Goal: Task Accomplishment & Management: Complete application form

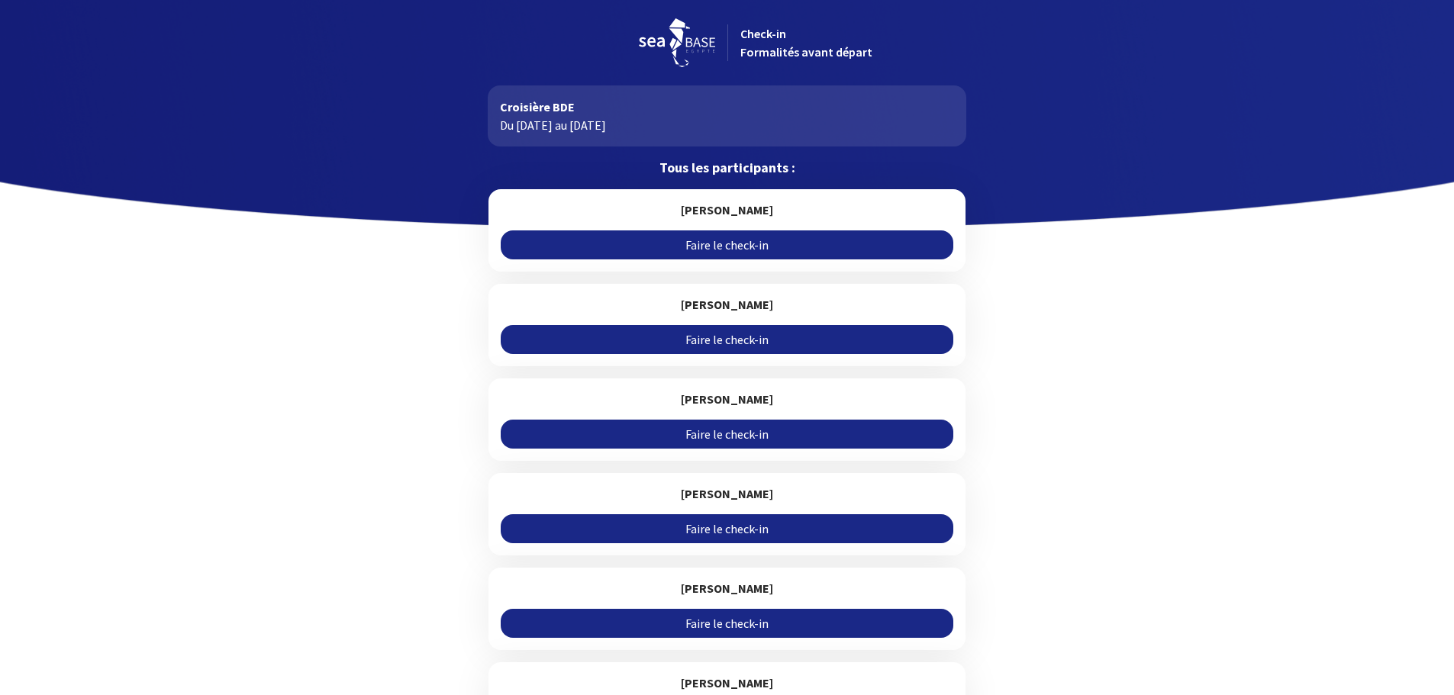
click at [733, 246] on link "Faire le check-in" at bounding box center [727, 244] width 453 height 29
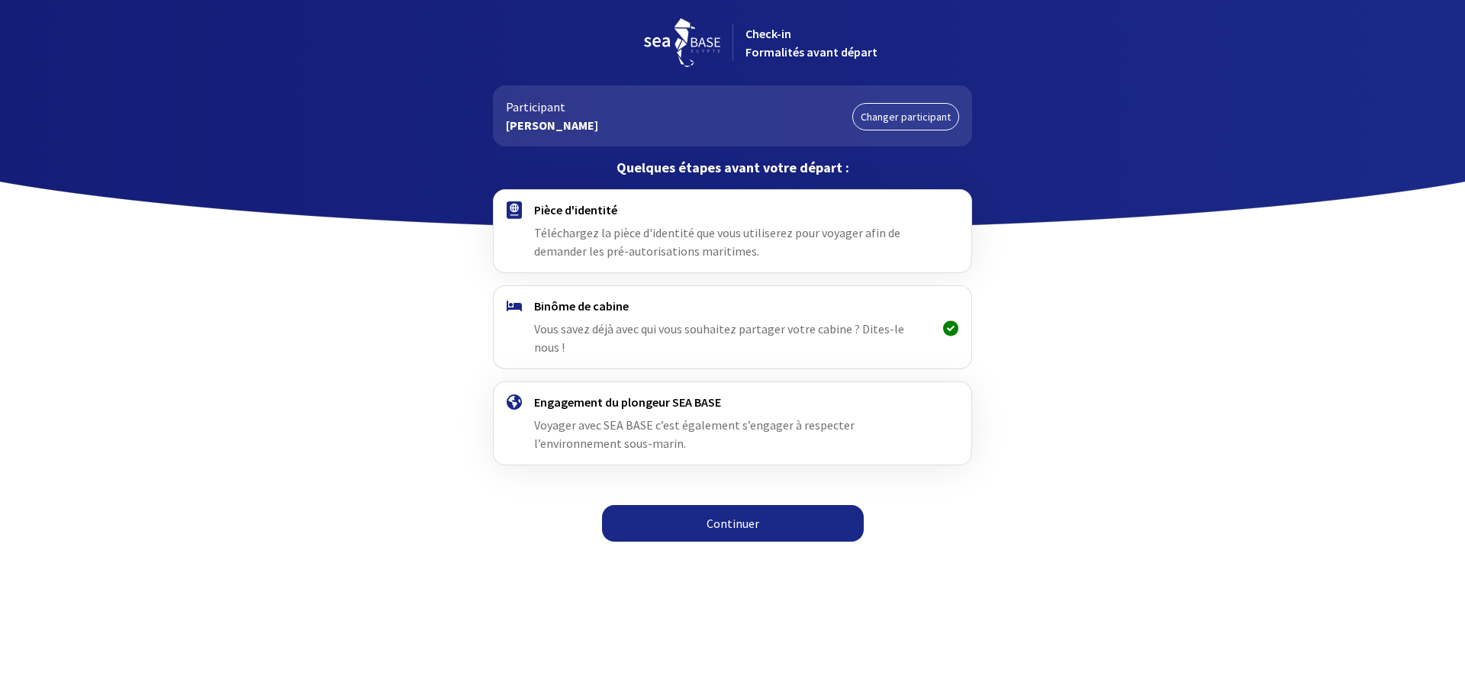
click at [712, 510] on link "Continuer" at bounding box center [733, 523] width 262 height 37
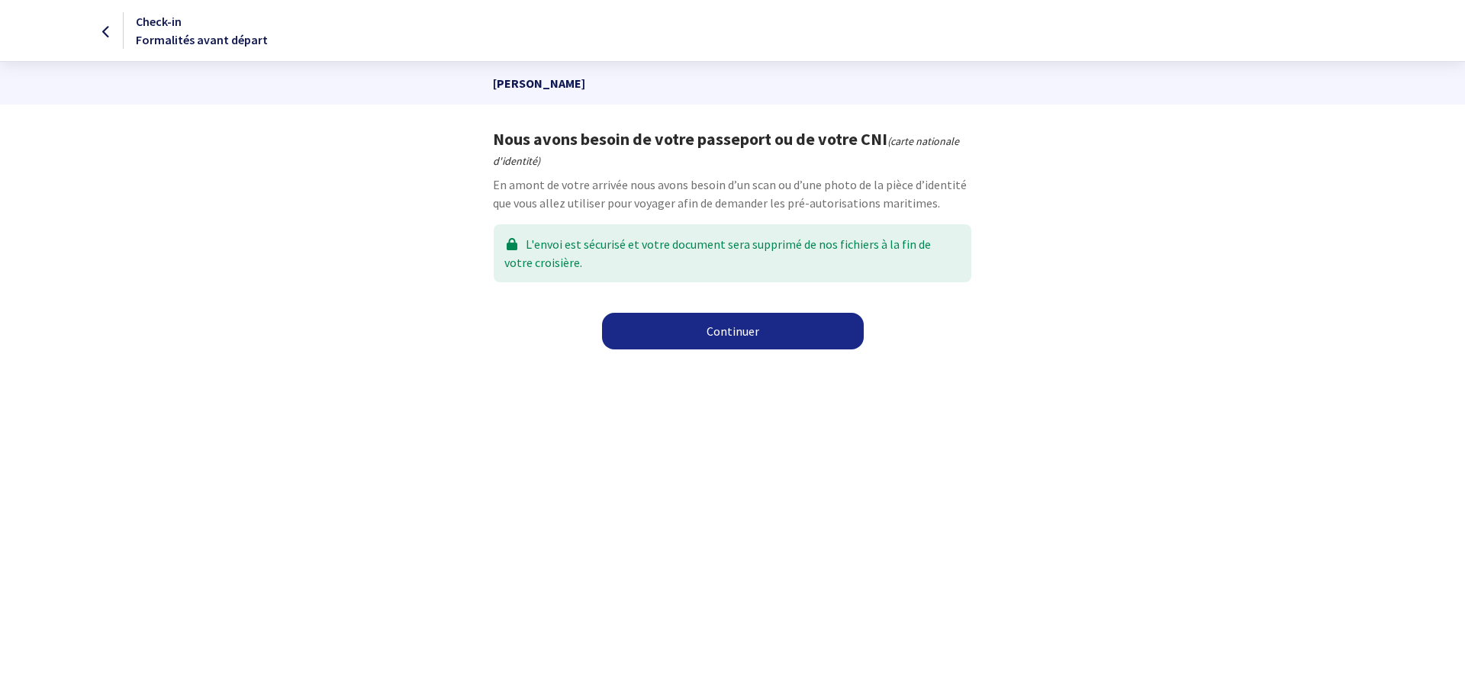
click at [722, 327] on link "Continuer" at bounding box center [733, 331] width 262 height 37
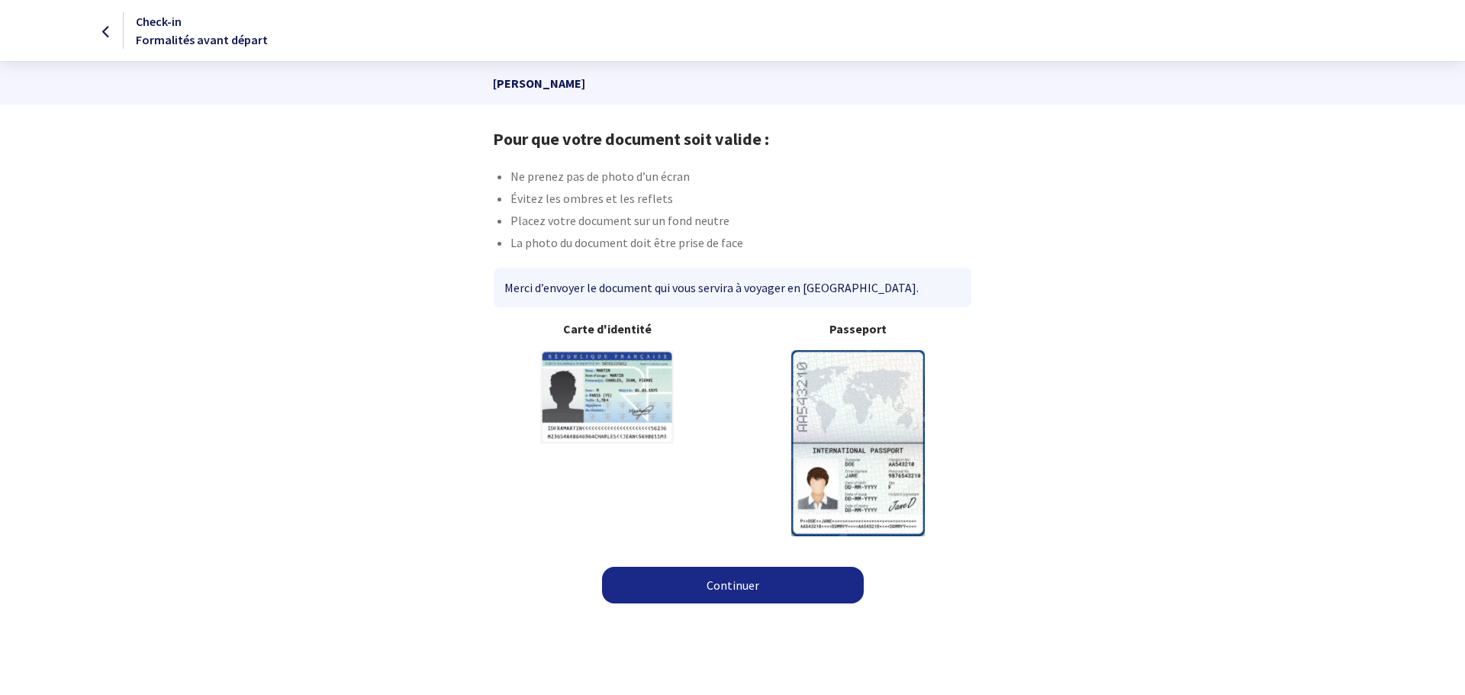
click at [717, 586] on link "Continuer" at bounding box center [733, 585] width 262 height 37
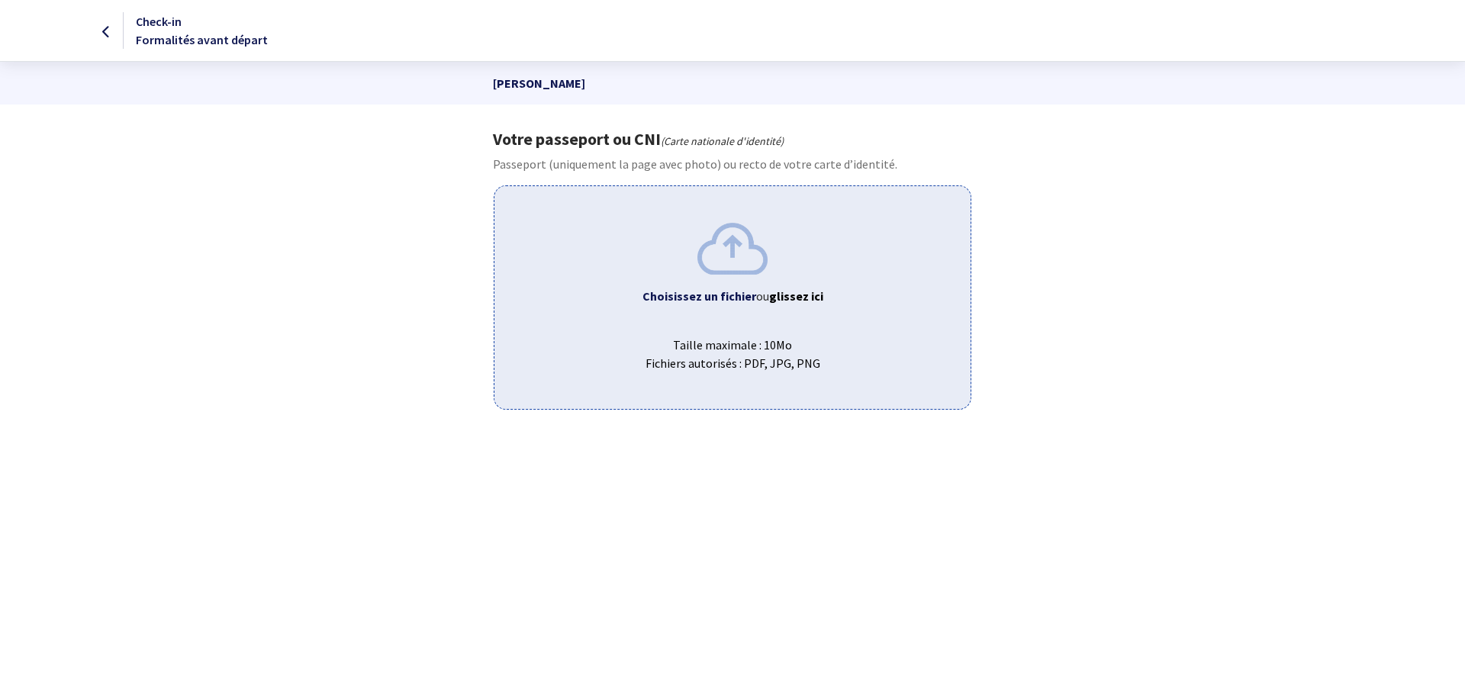
click at [739, 256] on img at bounding box center [732, 248] width 70 height 51
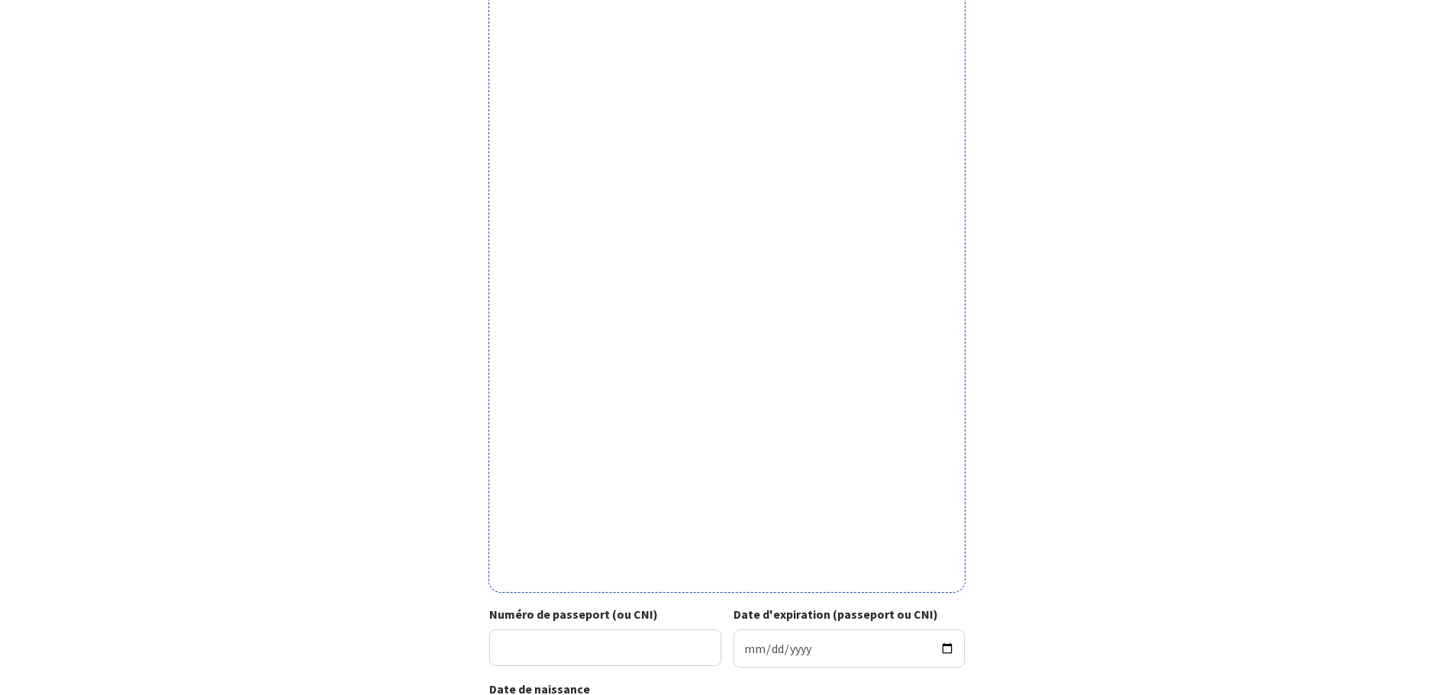
scroll to position [377, 0]
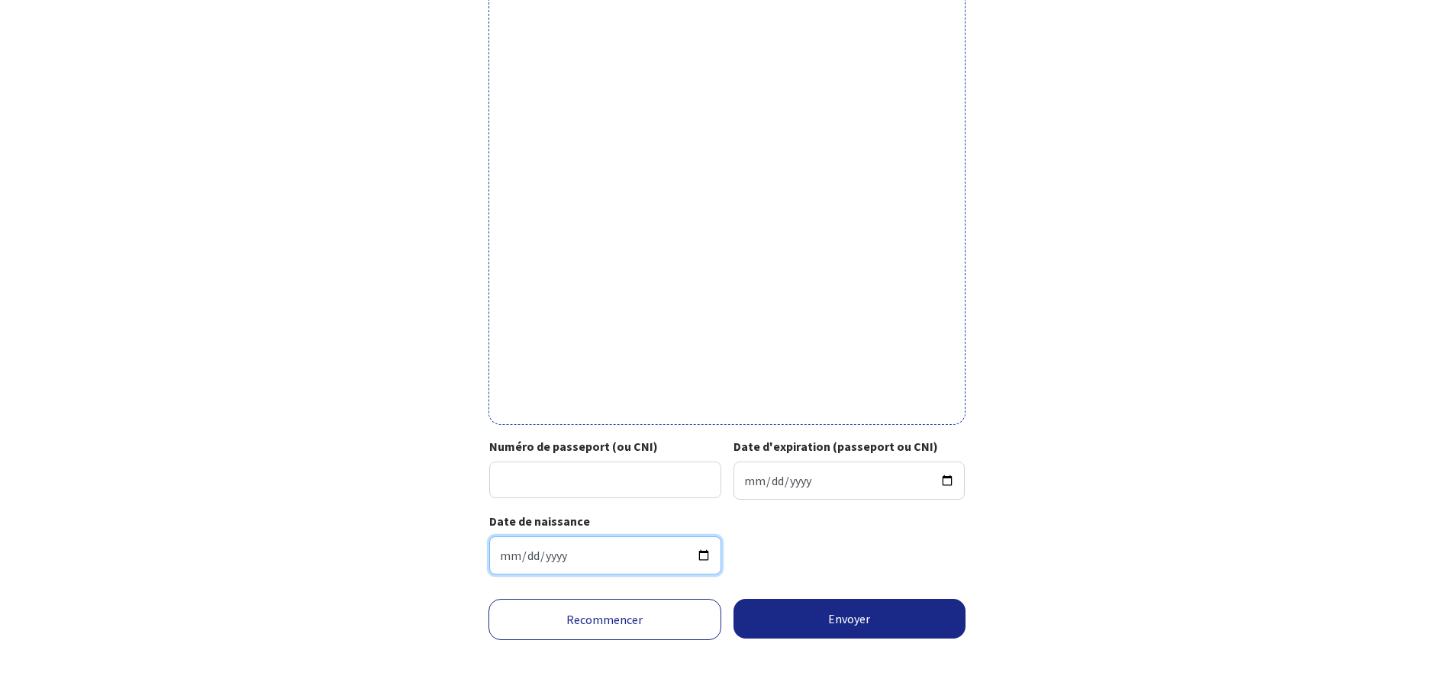
click at [545, 552] on input "Date de naissance" at bounding box center [605, 555] width 232 height 38
click at [527, 556] on input "Date de naissance" at bounding box center [605, 555] width 232 height 38
click at [501, 556] on input "Date de naissance" at bounding box center [605, 555] width 232 height 38
type input "9712-09-29"
click at [584, 556] on input "9712-09-29" at bounding box center [605, 555] width 232 height 38
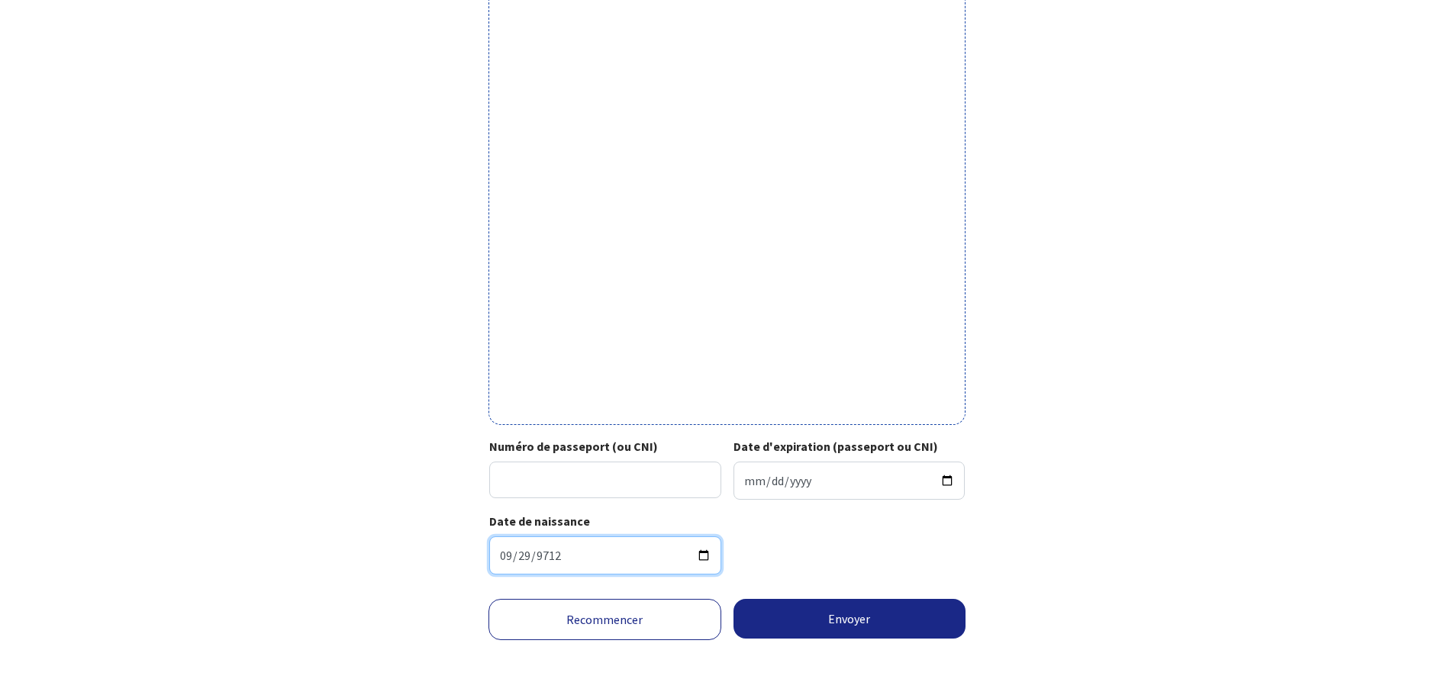
click at [562, 558] on input "9712-09-29" at bounding box center [605, 555] width 232 height 38
click at [552, 560] on input "9712-09-29" at bounding box center [605, 555] width 232 height 38
click at [546, 555] on input "9712-09-29" at bounding box center [605, 555] width 232 height 38
drag, startPoint x: 601, startPoint y: 549, endPoint x: 542, endPoint y: 561, distance: 60.8
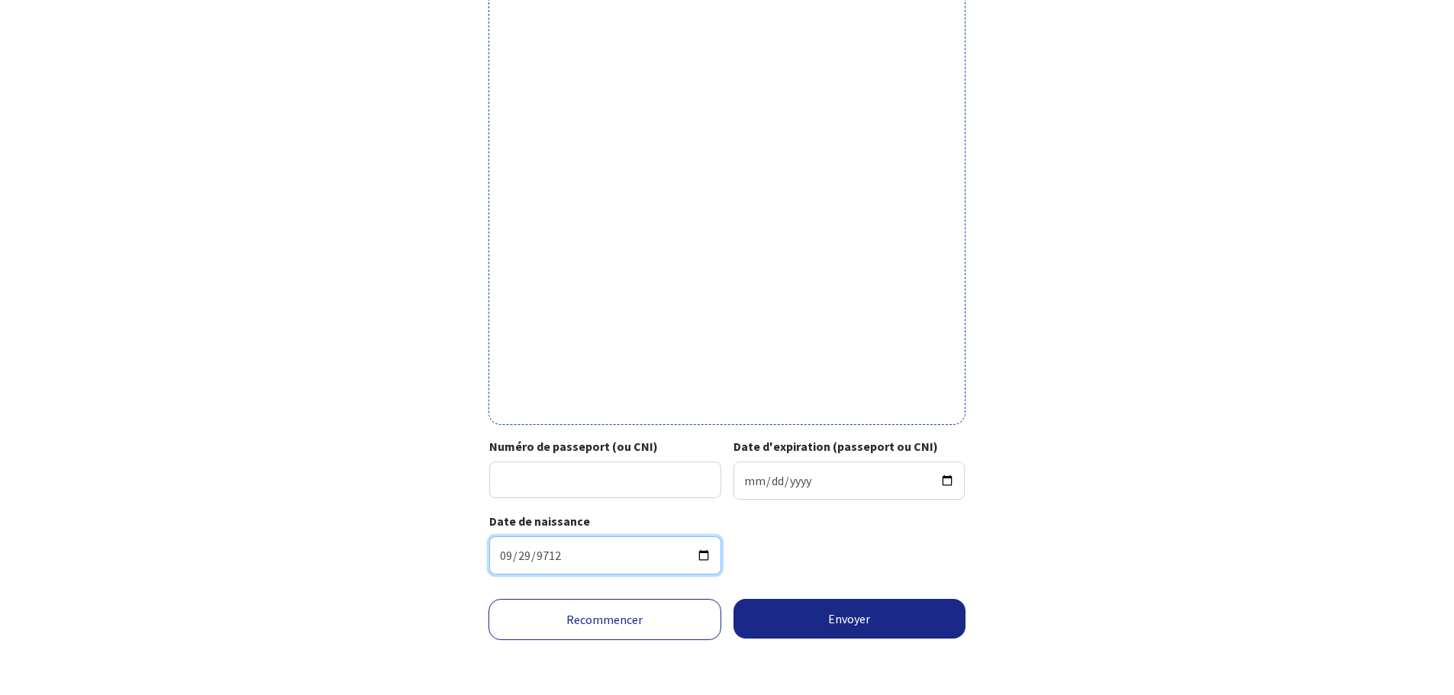
click at [601, 549] on input "9712-09-29" at bounding box center [605, 555] width 232 height 38
click at [527, 561] on input "9712-09-29" at bounding box center [605, 555] width 232 height 38
click at [527, 559] on input "9712-09-29" at bounding box center [605, 555] width 232 height 38
click at [562, 558] on input "9712-09-29" at bounding box center [605, 555] width 232 height 38
click at [559, 557] on input "9712-09-29" at bounding box center [605, 555] width 232 height 38
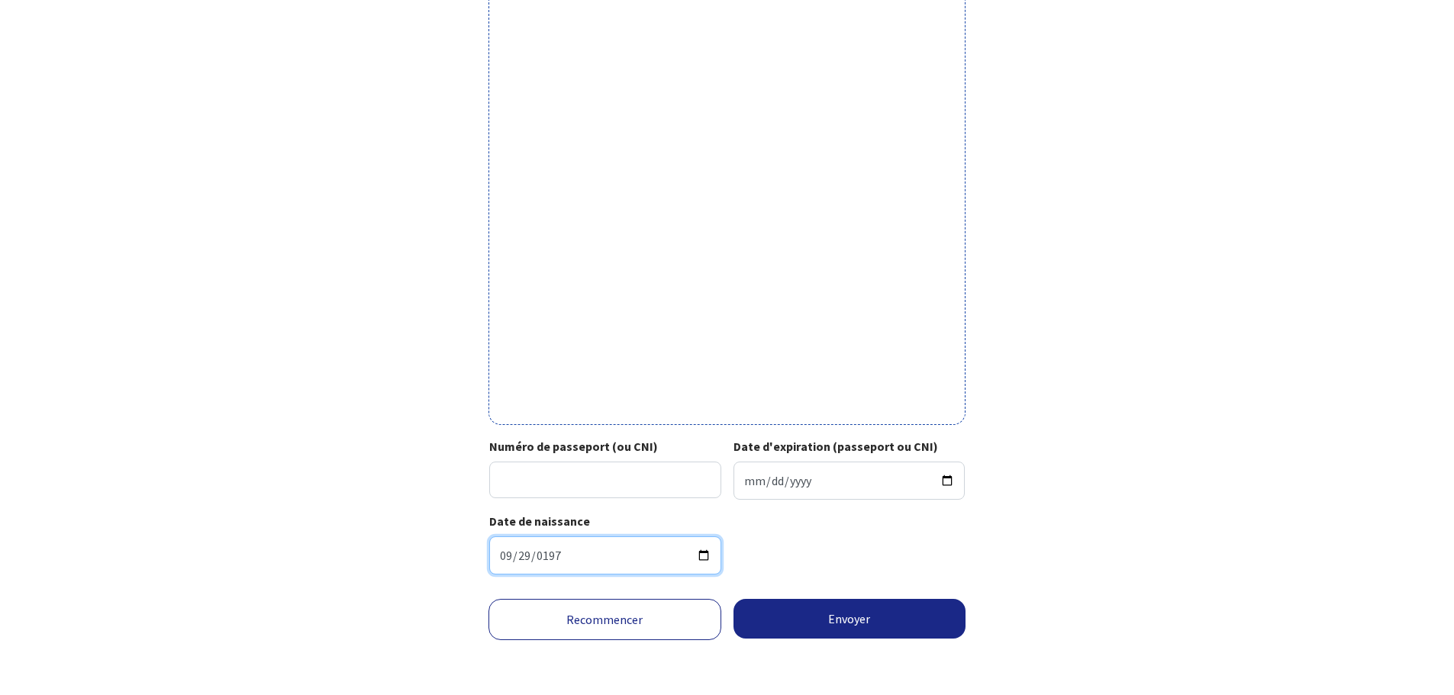
type input "1971-09-29"
click at [431, 525] on div "Votre passeport ou CNI Passeport (uniquement la page avec photo) ou recto de vo…" at bounding box center [727, 169] width 862 height 835
click at [554, 491] on input "Numéro de passeport (ou CNI)" at bounding box center [605, 480] width 232 height 37
paste input "15C138110"
type input "15C138110"
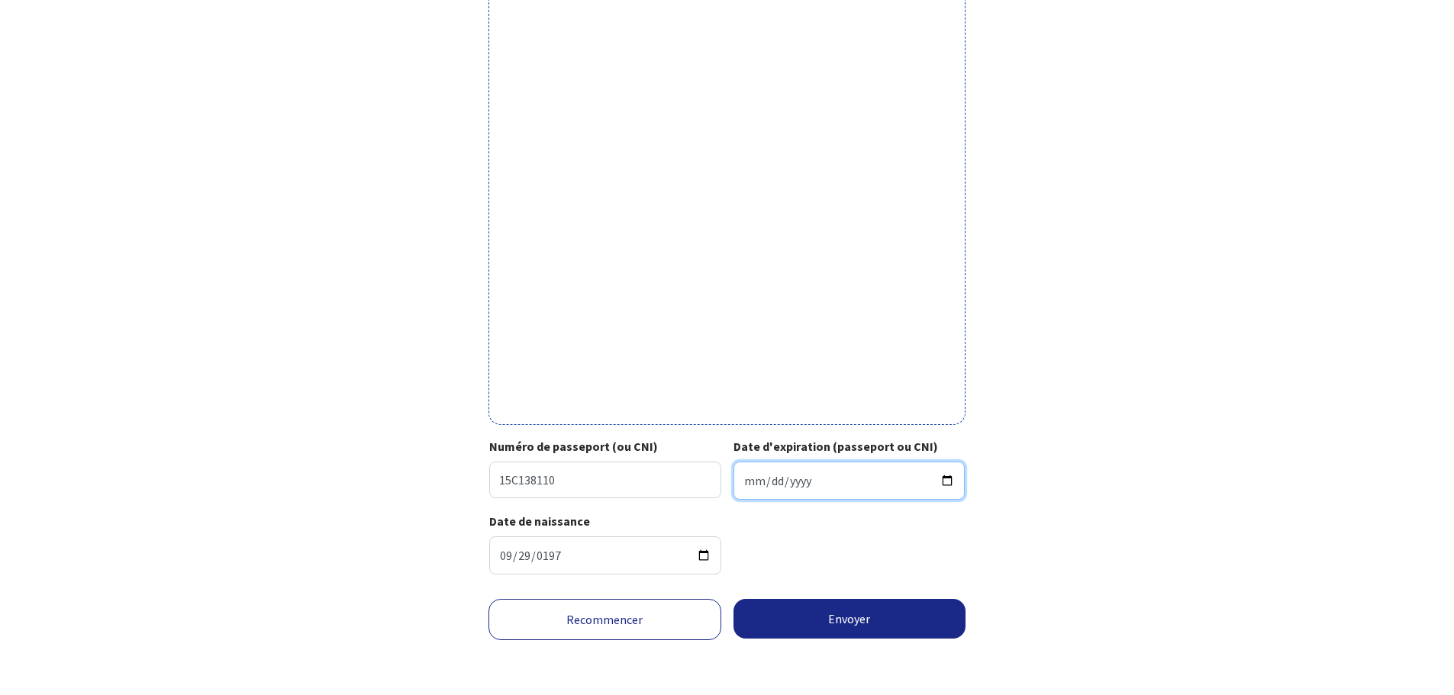
click at [754, 474] on input "Date d'expiration (passeport ou CNI)" at bounding box center [849, 481] width 232 height 38
